Goal: Complete application form

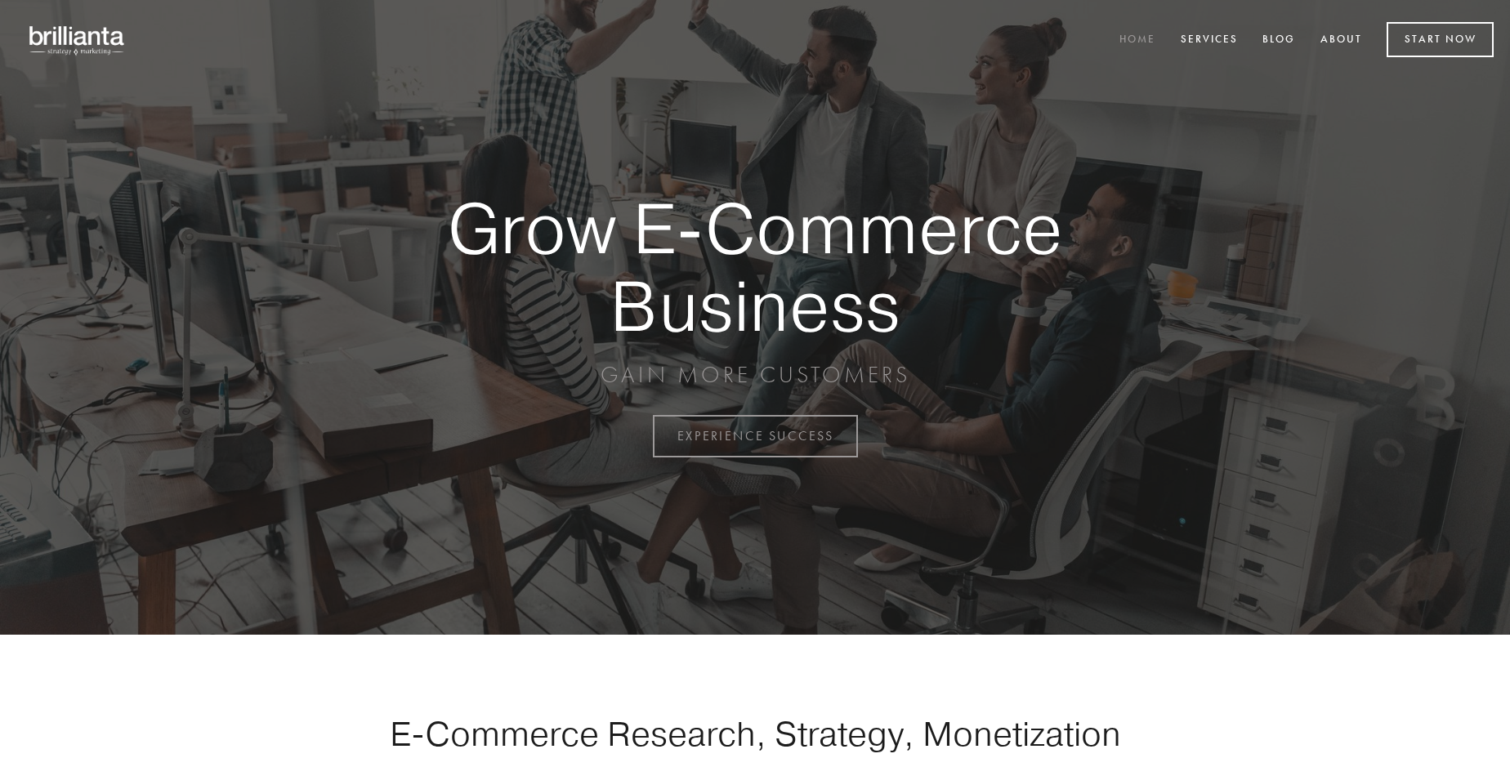
scroll to position [4282, 0]
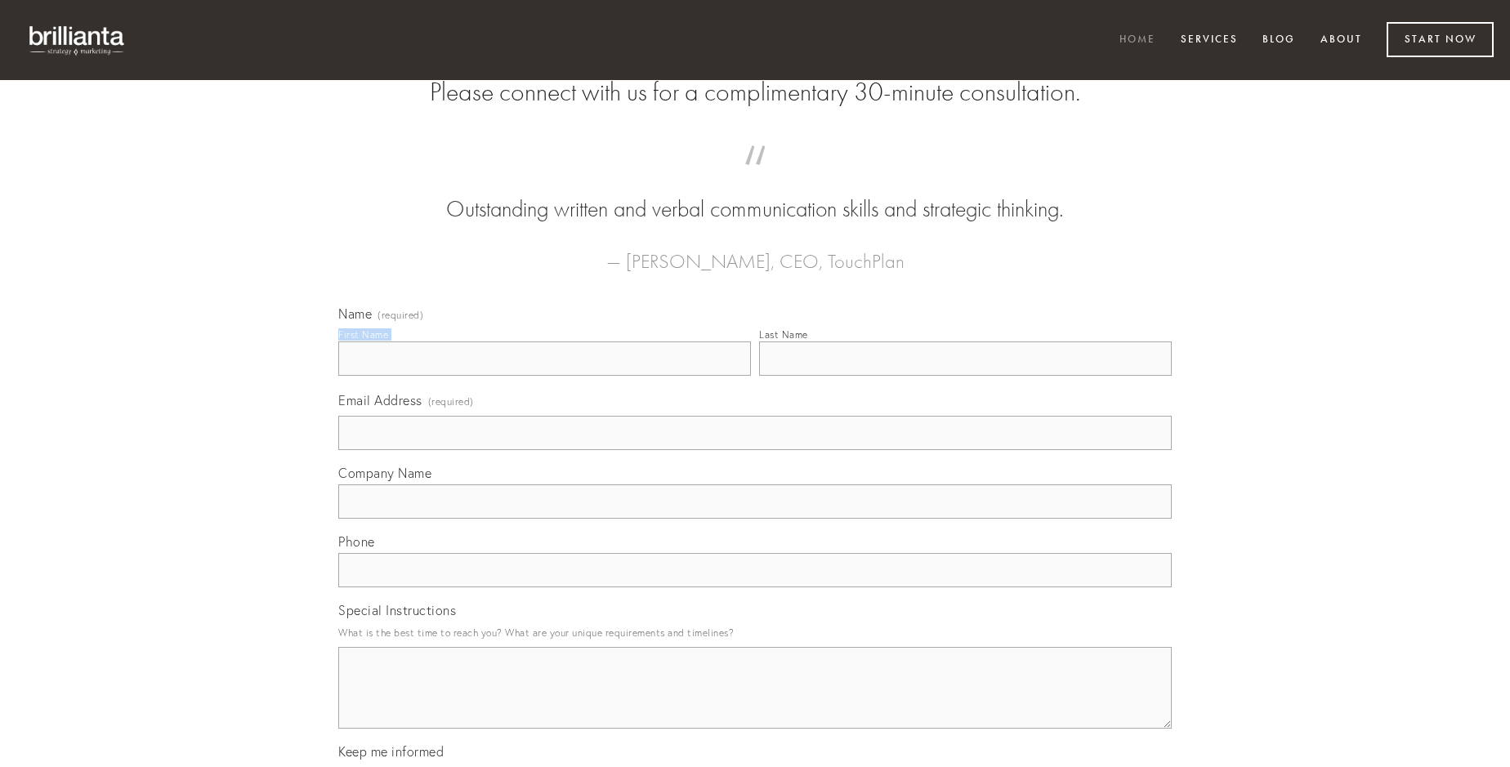
type input "[PERSON_NAME]"
click at [965, 376] on input "Last Name" at bounding box center [965, 358] width 413 height 34
type input "[PERSON_NAME]"
click at [755, 450] on input "Email Address (required)" at bounding box center [754, 433] width 833 height 34
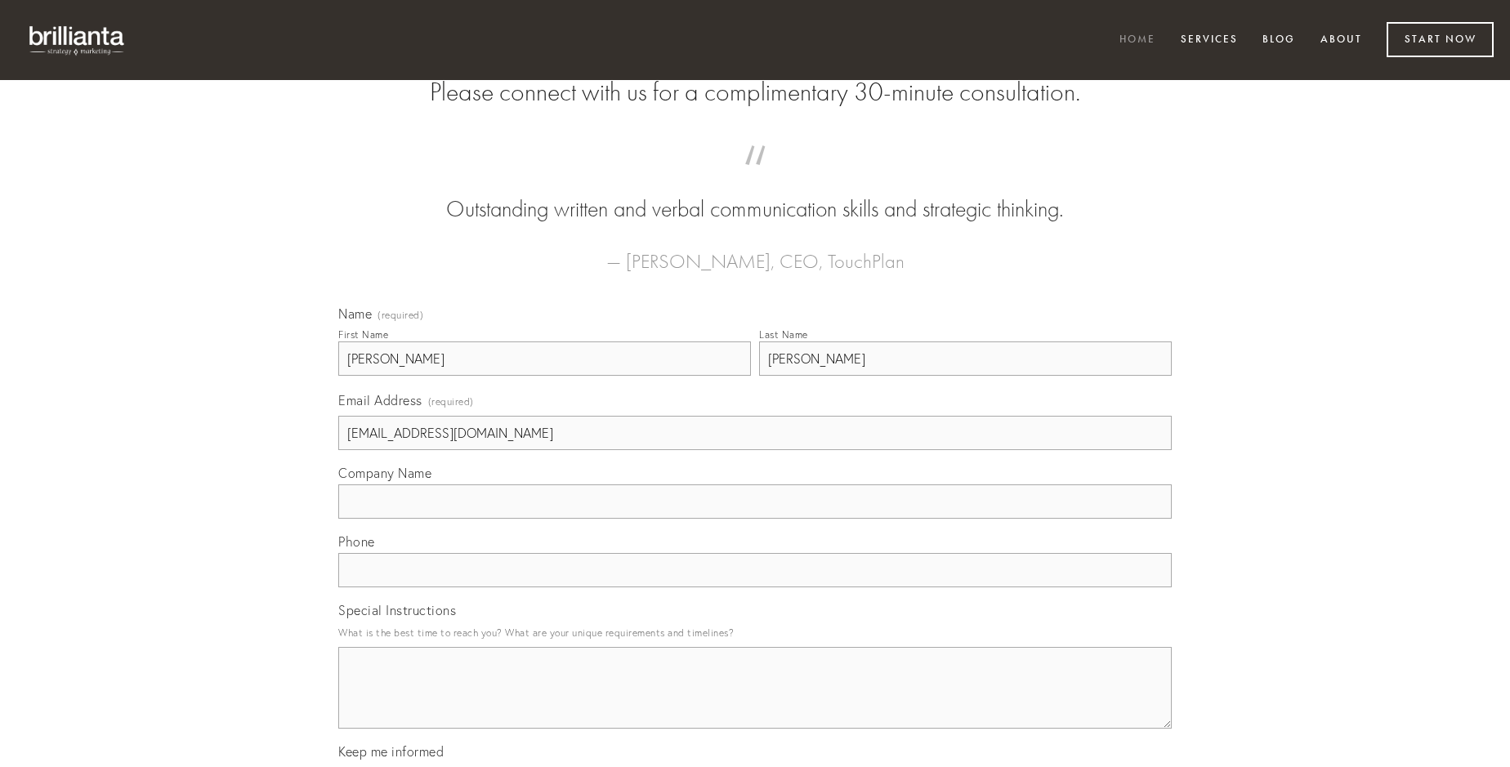
type input "[EMAIL_ADDRESS][DOMAIN_NAME]"
click at [755, 519] on input "Company Name" at bounding box center [754, 501] width 833 height 34
type input "studio"
click at [755, 587] on input "text" at bounding box center [754, 570] width 833 height 34
click at [755, 702] on textarea "Special Instructions" at bounding box center [754, 688] width 833 height 82
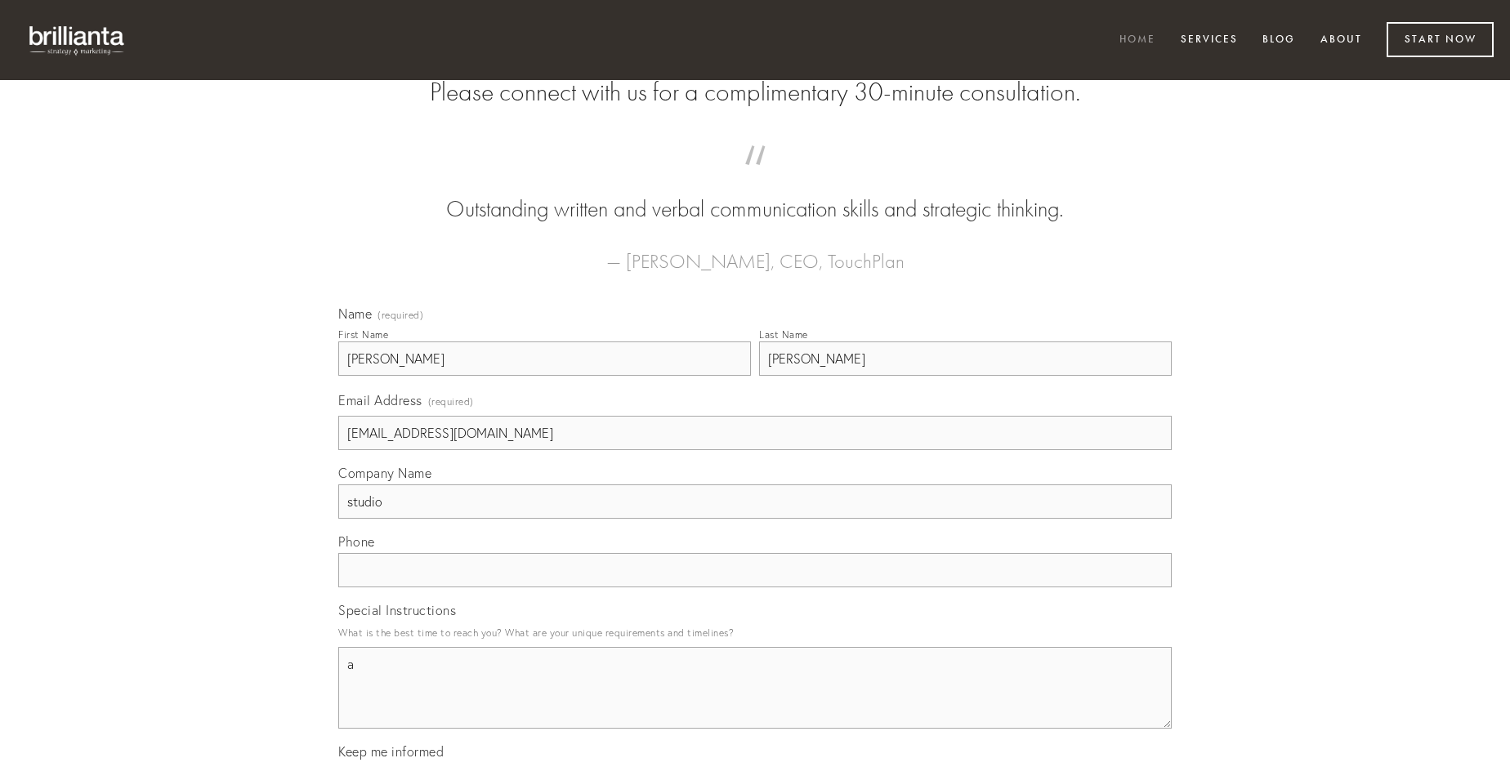
type textarea "al"
